Goal: Browse casually

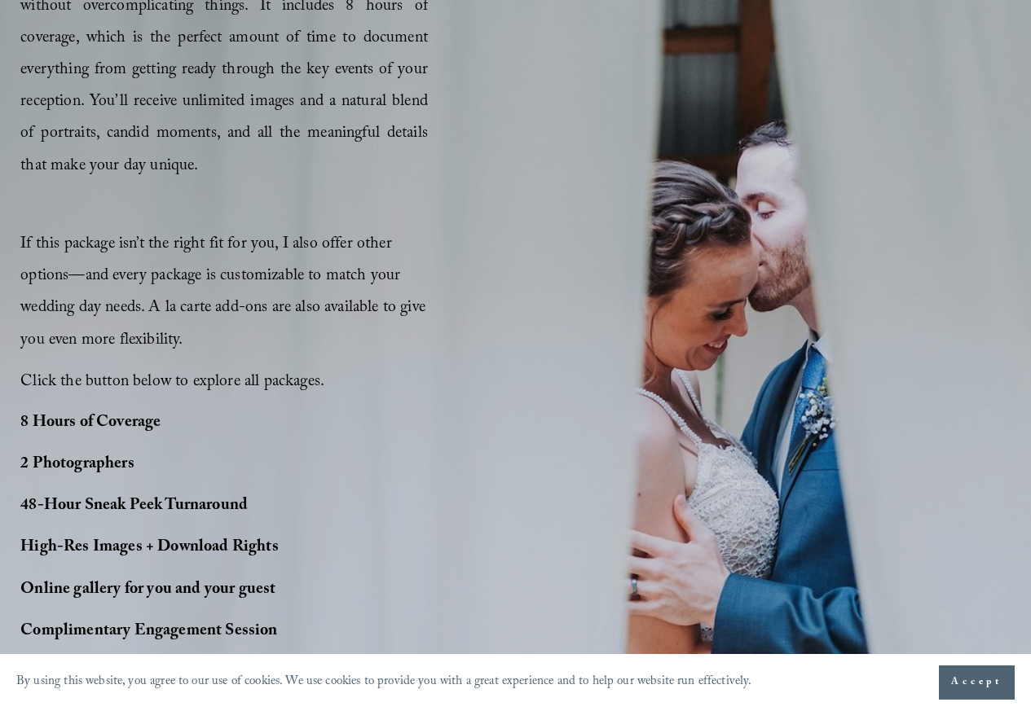
scroll to position [1173, 0]
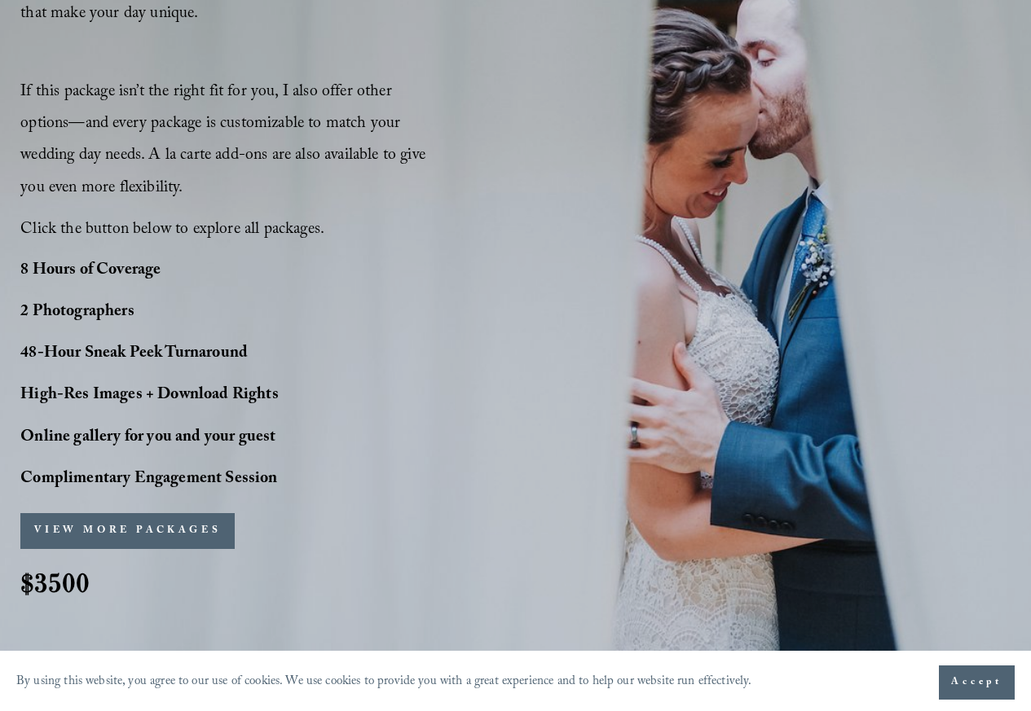
click at [629, 60] on div "PERFECT PHOTO COVERAGE This package is the top choice for our couple and for go…" at bounding box center [515, 166] width 1031 height 902
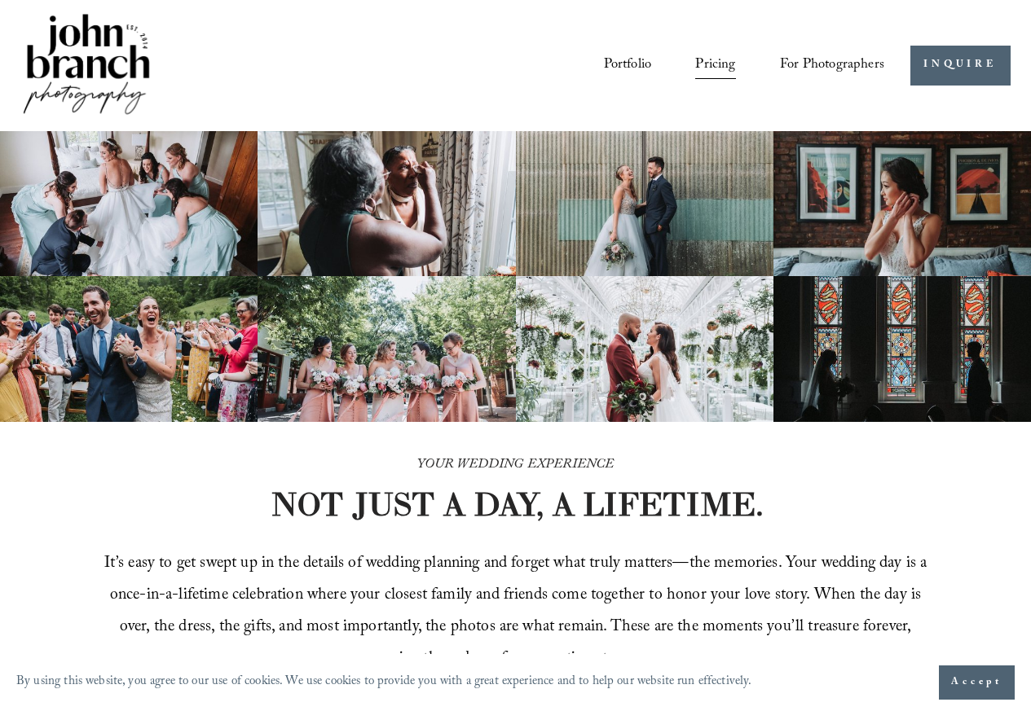
click at [632, 60] on link "Portfolio" at bounding box center [628, 65] width 48 height 29
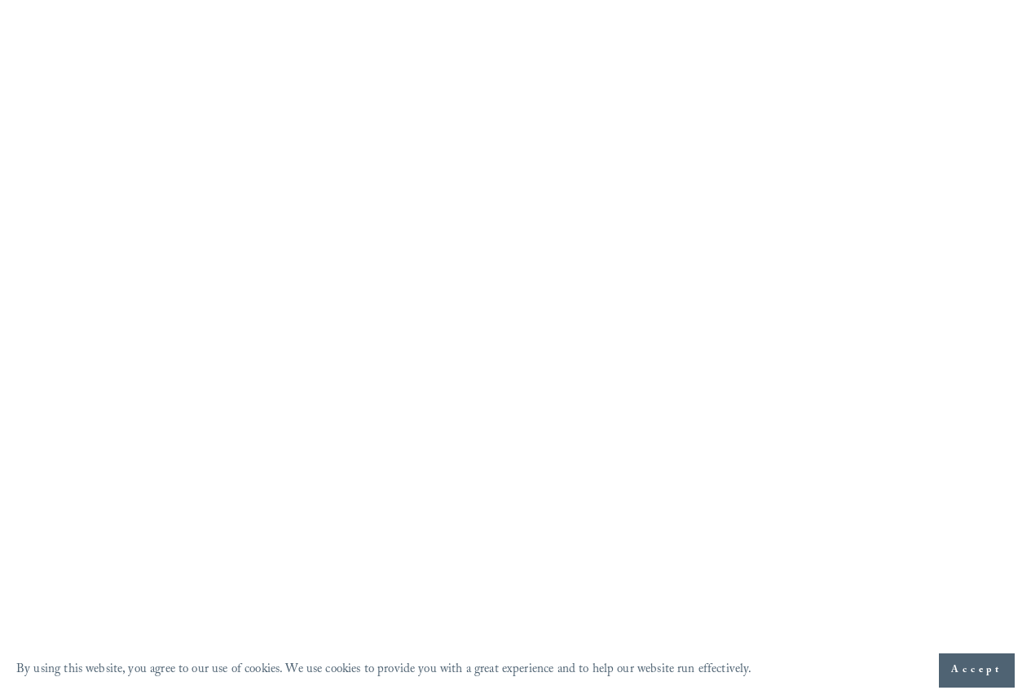
scroll to position [684, 0]
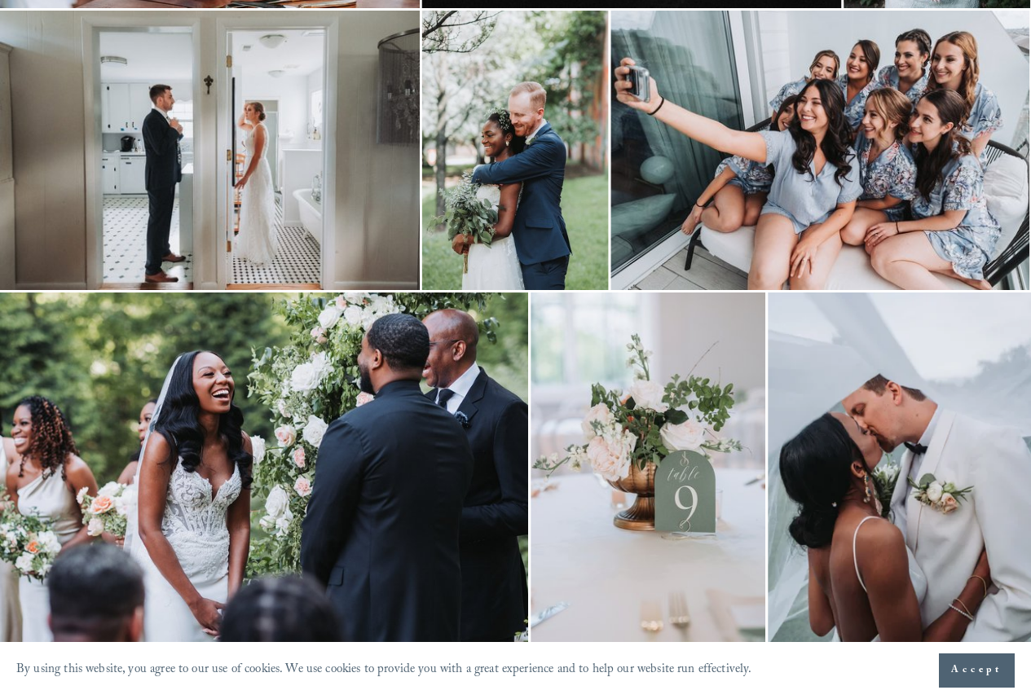
click at [974, 672] on span "Accept" at bounding box center [976, 670] width 51 height 16
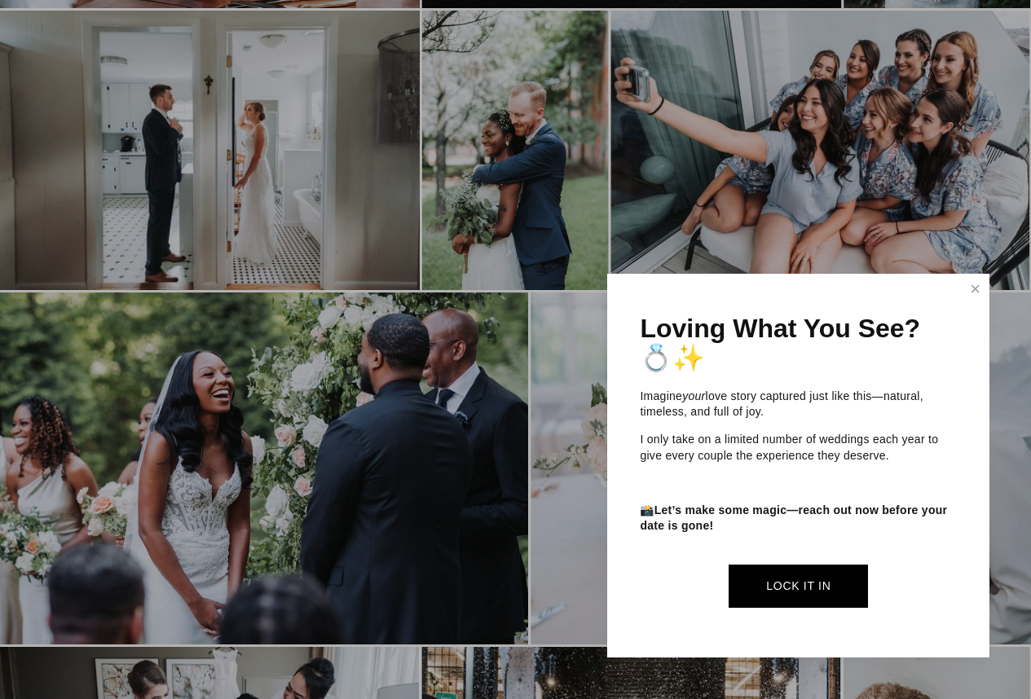
click at [908, 443] on p "I only take on a limited number of weddings each year to give every couple the …" at bounding box center [798, 448] width 317 height 32
click at [978, 288] on link "Close" at bounding box center [975, 289] width 24 height 26
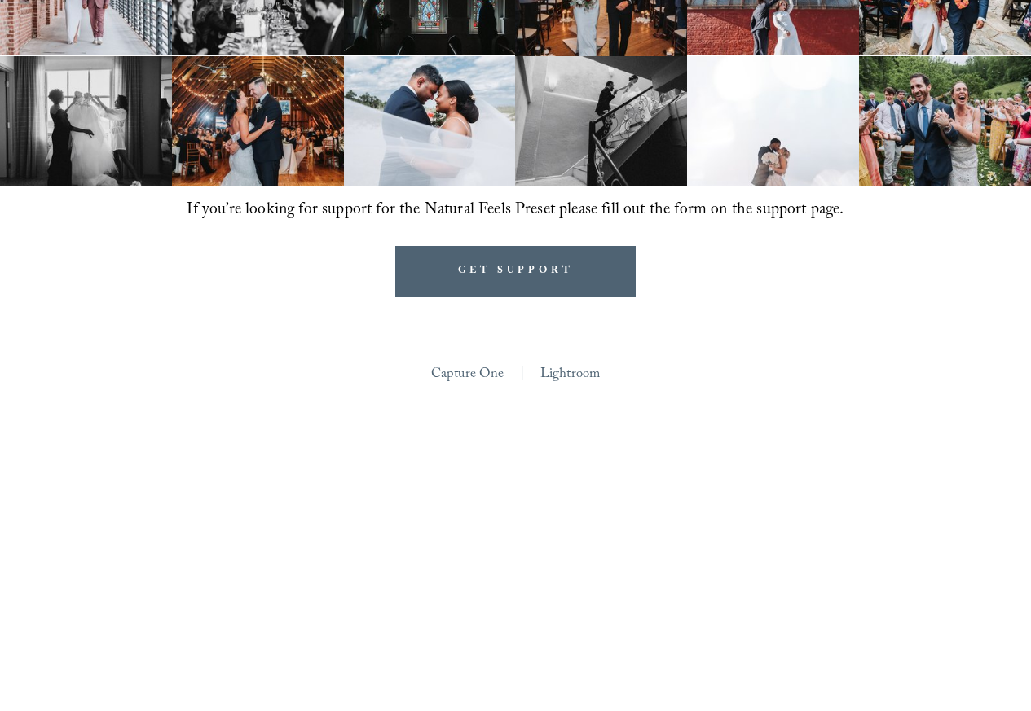
scroll to position [1173, 0]
